Goal: Transaction & Acquisition: Purchase product/service

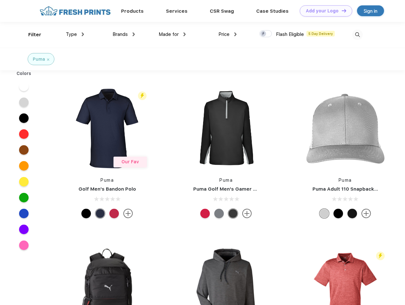
click at [324, 11] on link "Add your Logo Design Tool" at bounding box center [326, 10] width 52 height 11
click at [0, 0] on div "Design Tool" at bounding box center [0, 0] width 0 height 0
click at [341, 10] on link "Add your Logo Design Tool" at bounding box center [326, 10] width 52 height 11
click at [31, 35] on div "Filter" at bounding box center [34, 34] width 13 height 7
click at [75, 34] on span "Type" at bounding box center [71, 34] width 11 height 6
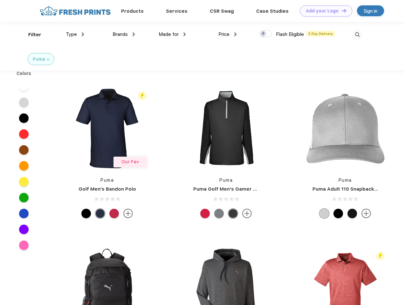
click at [124, 34] on span "Brands" at bounding box center [120, 34] width 15 height 6
click at [172, 34] on span "Made for" at bounding box center [169, 34] width 20 height 6
click at [228, 34] on span "Price" at bounding box center [223, 34] width 11 height 6
click at [266, 34] on div at bounding box center [265, 33] width 12 height 7
click at [264, 34] on input "checkbox" at bounding box center [261, 32] width 4 height 4
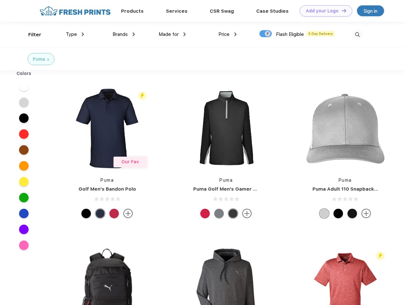
click at [357, 35] on img at bounding box center [357, 35] width 10 height 10
